Goal: Find specific page/section: Find specific page/section

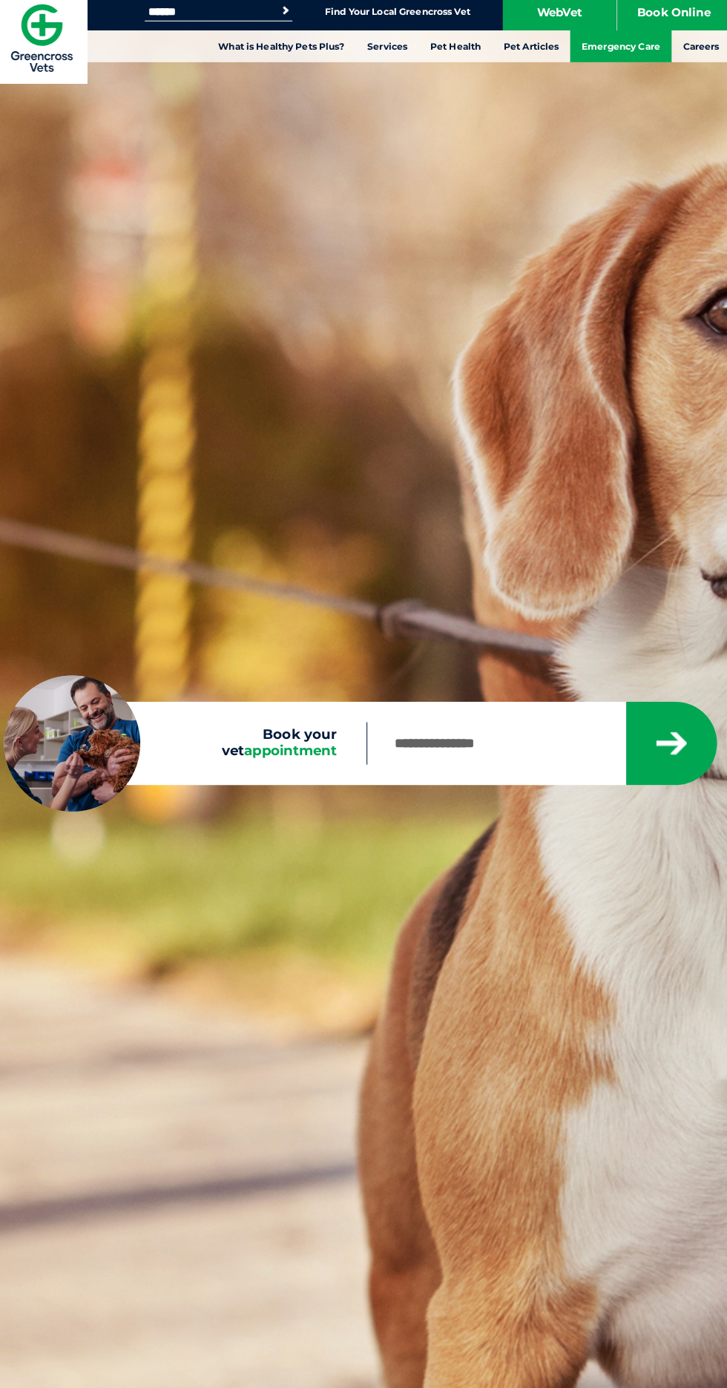
click at [617, 52] on link "Emergency Care" at bounding box center [619, 52] width 99 height 31
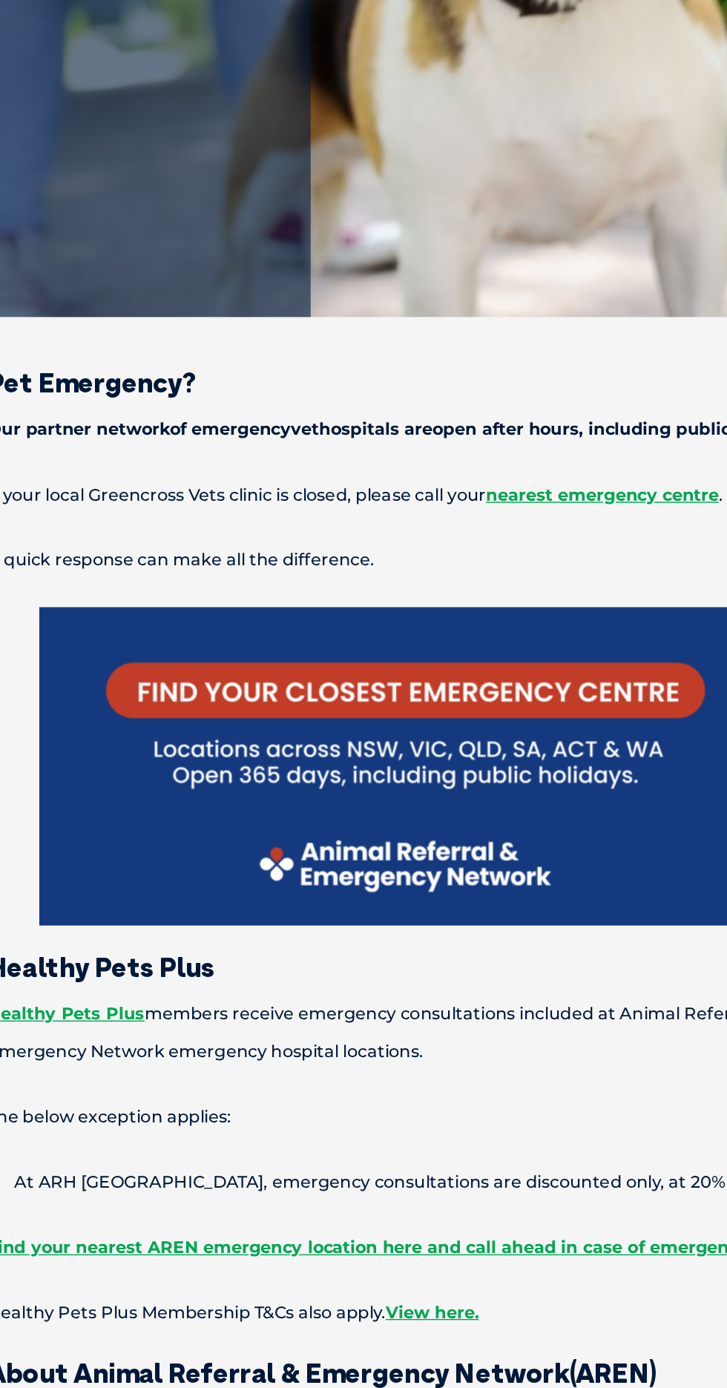
scroll to position [292, 0]
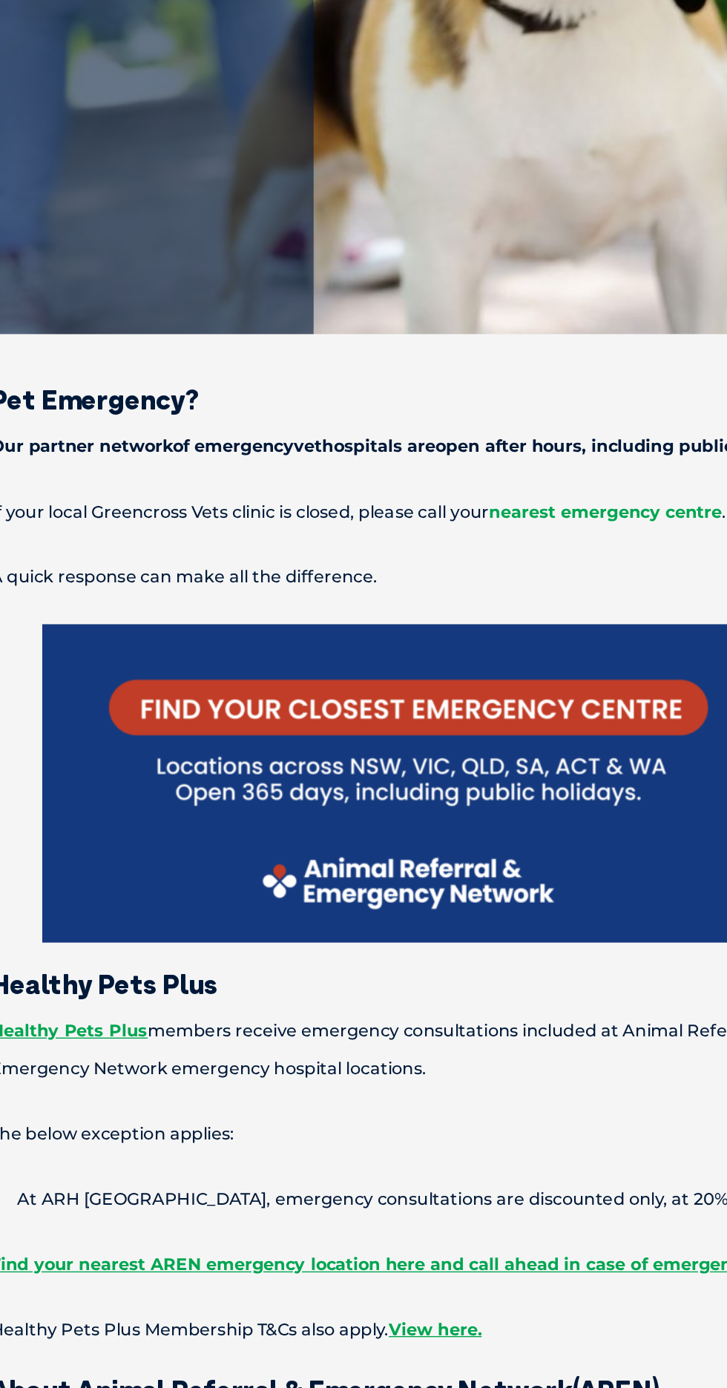
click at [531, 413] on span "nearest emergency centre" at bounding box center [503, 405] width 165 height 14
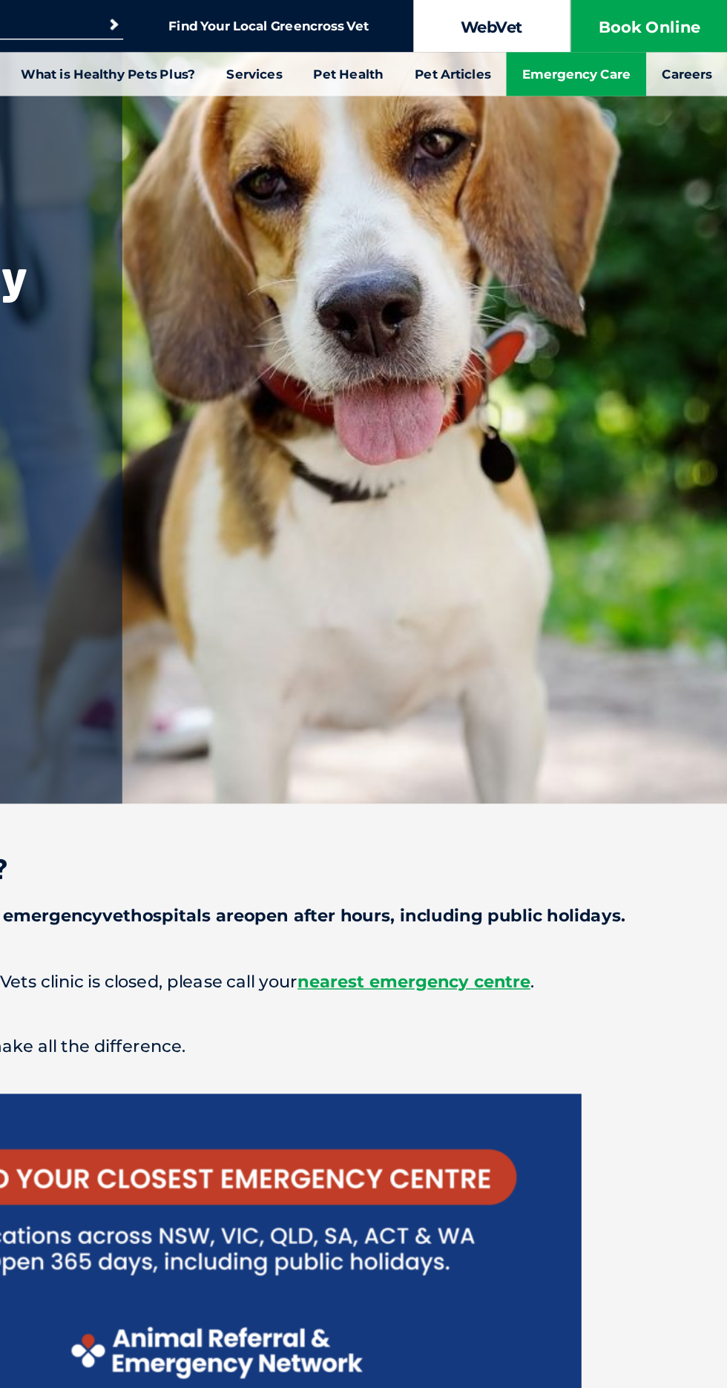
click at [568, 15] on link "WebVet" at bounding box center [559, 18] width 111 height 37
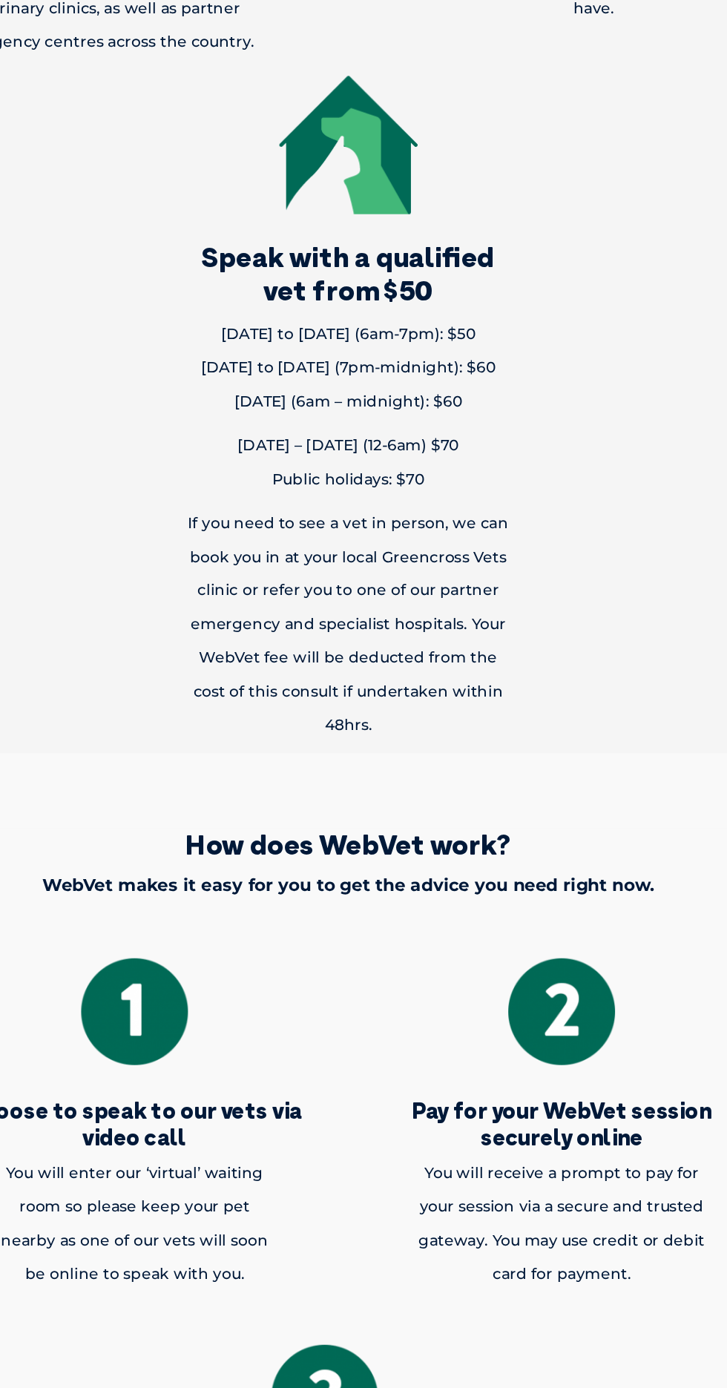
scroll to position [1463, 0]
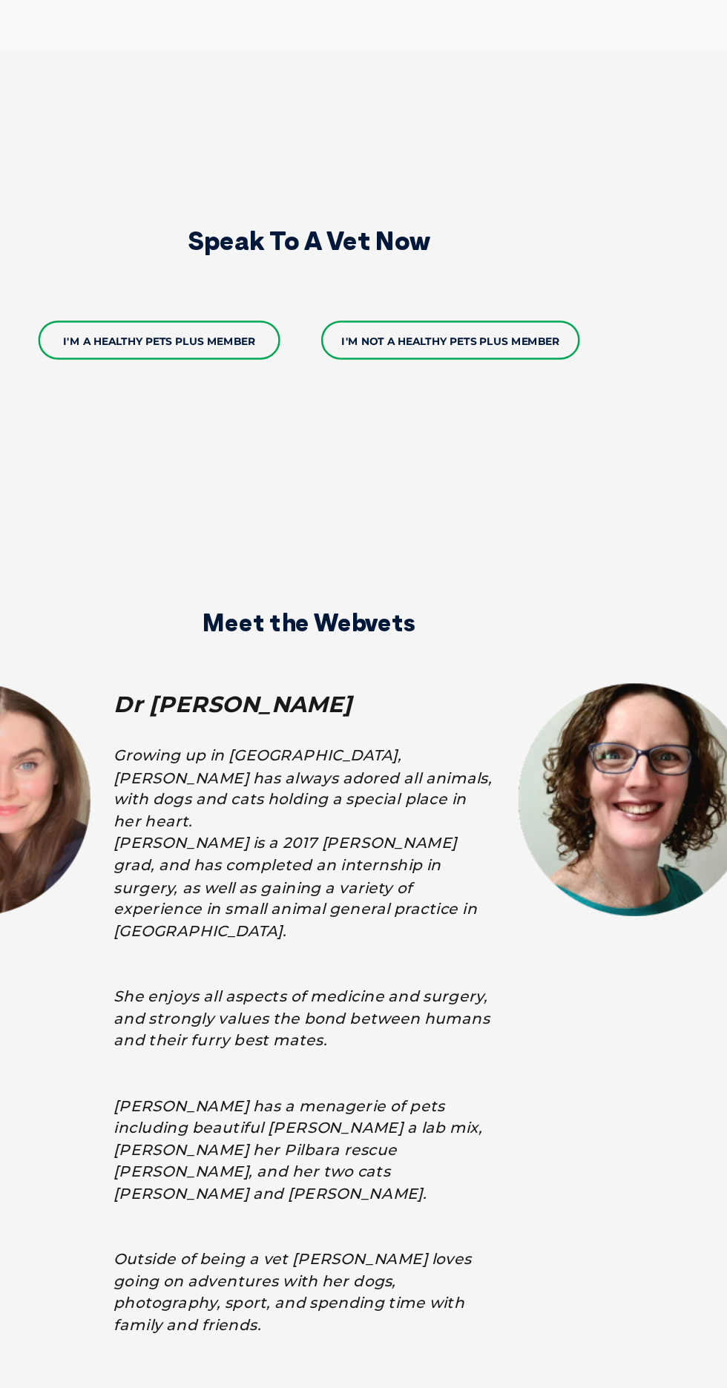
scroll to position [2763, 0]
